Goal: Task Accomplishment & Management: Manage account settings

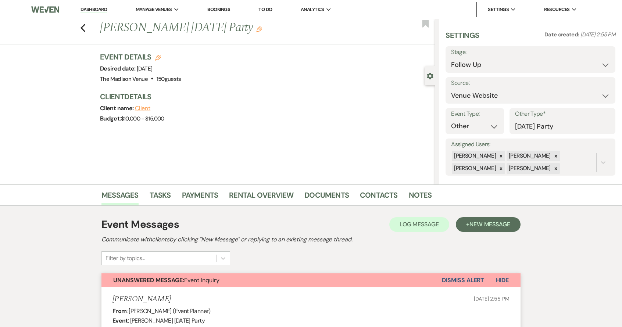
select select "9"
select select "5"
select select "13"
click at [94, 7] on link "Dashboard" at bounding box center [93, 9] width 26 height 7
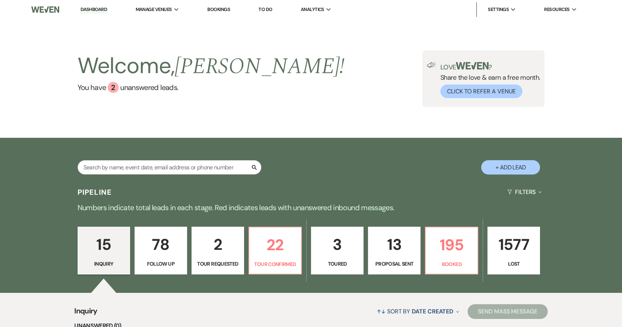
scroll to position [145, 0]
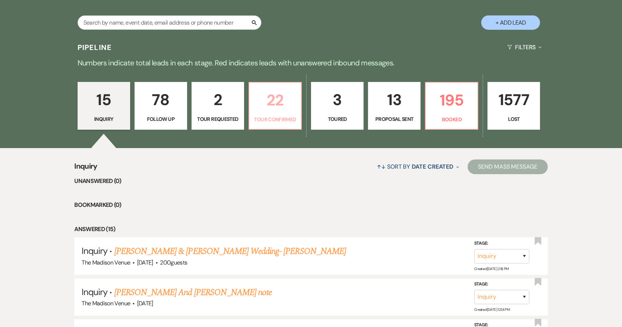
click at [272, 100] on p "22" at bounding box center [274, 100] width 43 height 25
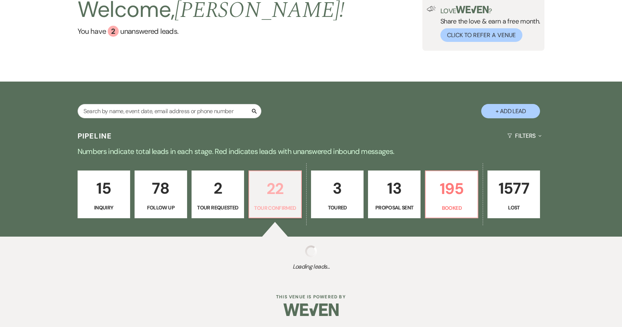
select select "4"
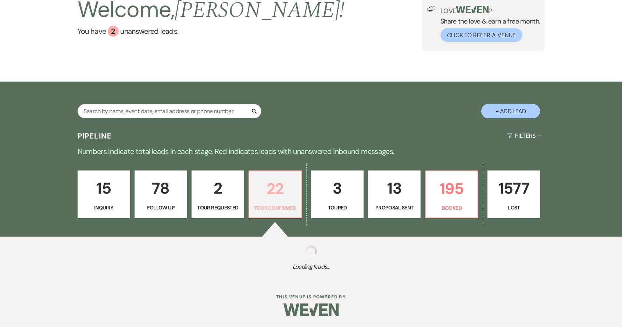
select select "4"
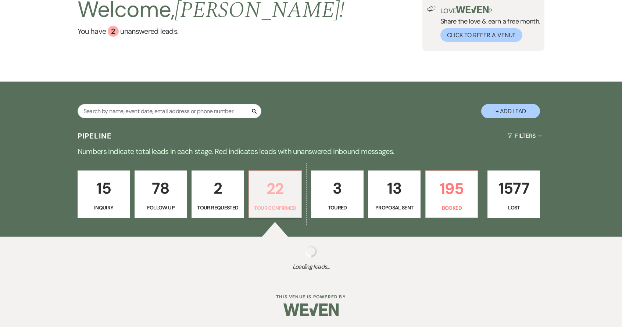
select select "4"
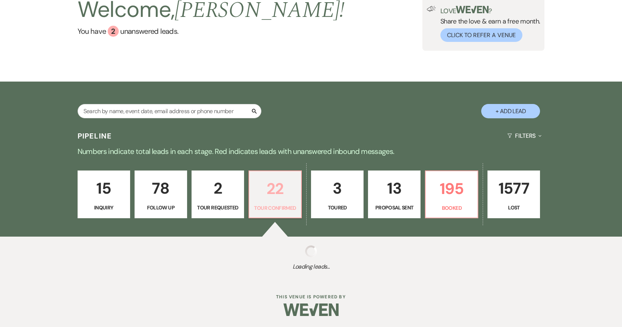
select select "4"
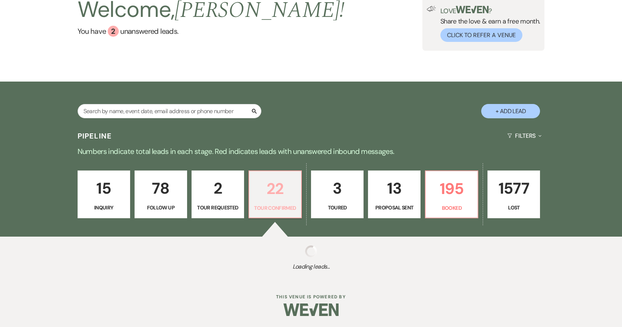
select select "4"
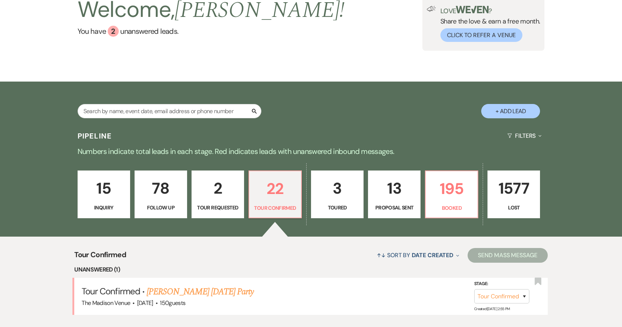
scroll to position [145, 0]
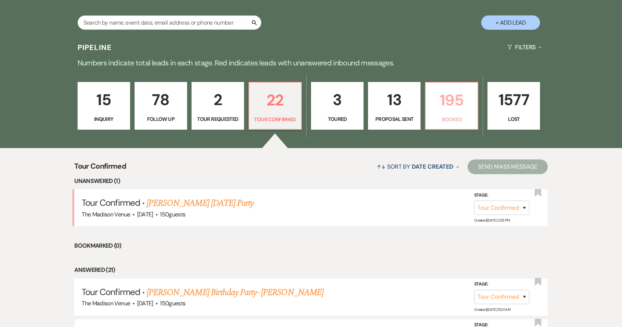
click at [457, 110] on p "195" at bounding box center [451, 100] width 43 height 25
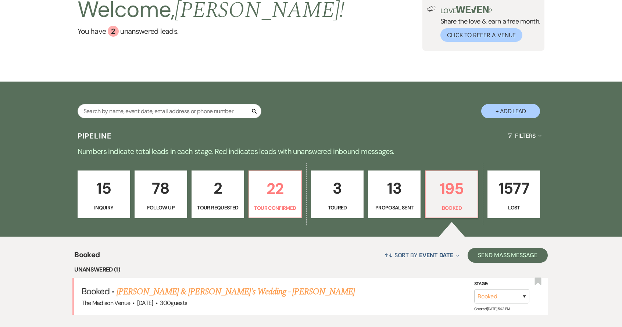
scroll to position [145, 0]
